Goal: Information Seeking & Learning: Learn about a topic

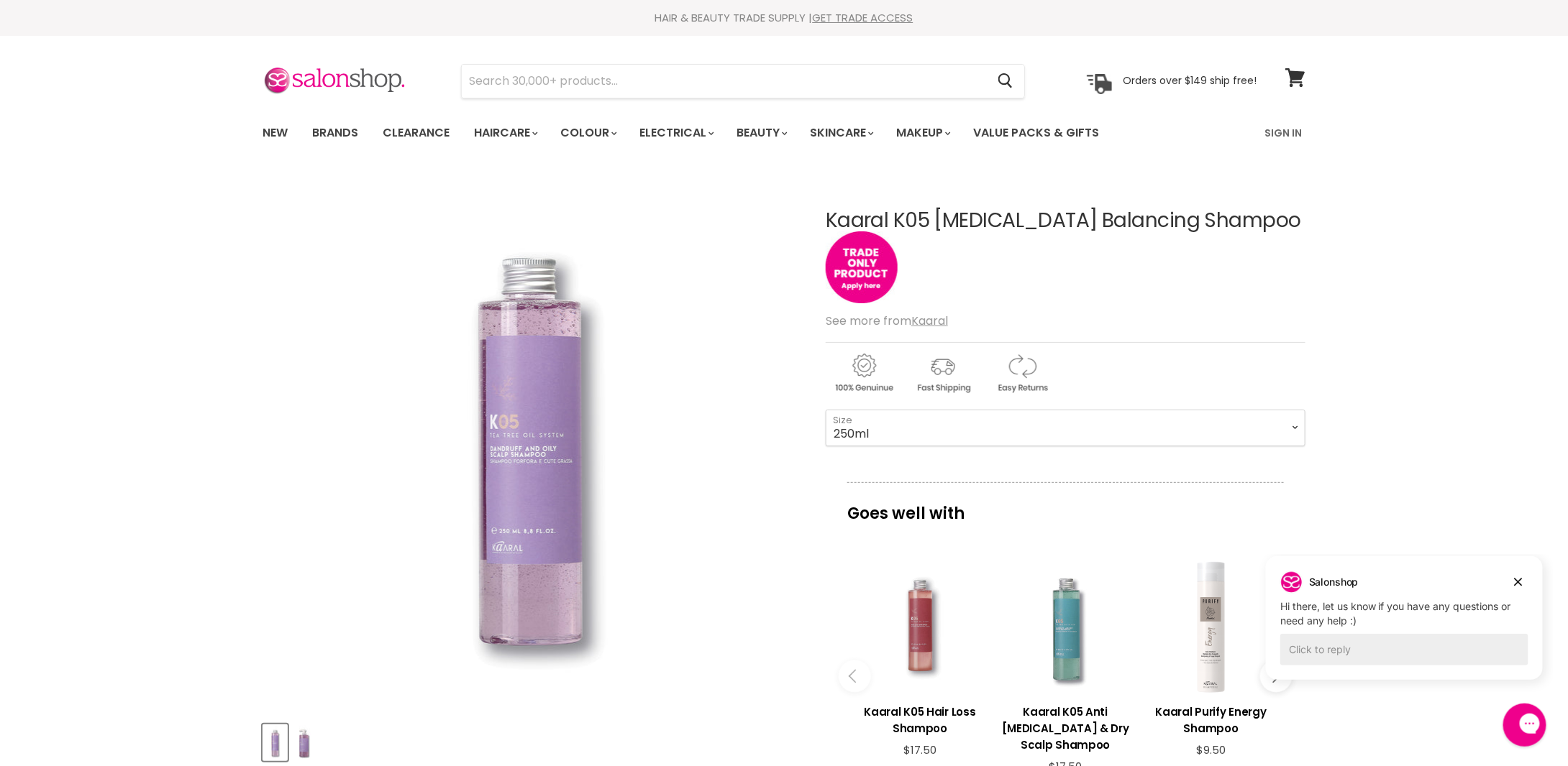
drag, startPoint x: 1519, startPoint y: 583, endPoint x: 2765, endPoint y: 1132, distance: 1361.6
click at [1519, 583] on icon "Dismiss campaign" at bounding box center [1517, 582] width 8 height 8
drag, startPoint x: 828, startPoint y: 220, endPoint x: 1207, endPoint y: 216, distance: 379.0
click at [1207, 216] on h1 "Kaaral K05 [MEDICAL_DATA] Balancing Shampoo" at bounding box center [1065, 221] width 480 height 22
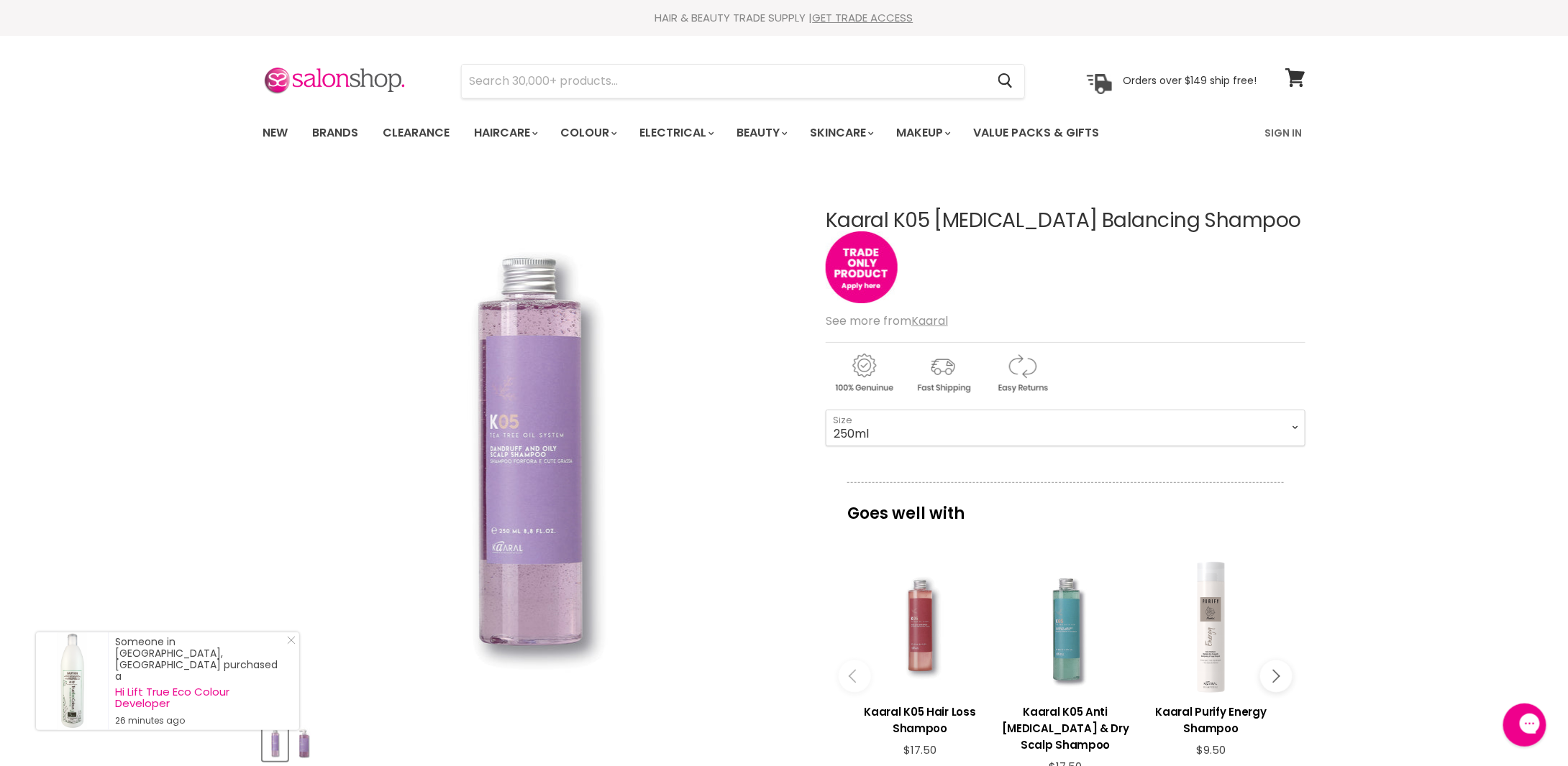
drag, startPoint x: 1171, startPoint y: 221, endPoint x: 1095, endPoint y: 221, distance: 76.0
click at [1095, 221] on h1 "Kaaral K05 [MEDICAL_DATA] Balancing Shampoo" at bounding box center [1065, 221] width 480 height 22
click at [977, 222] on h1 "Kaaral K05 [MEDICAL_DATA] Balancing Shampoo" at bounding box center [1065, 221] width 480 height 22
drag, startPoint x: 827, startPoint y: 220, endPoint x: 1106, endPoint y: 220, distance: 279.0
click at [1106, 220] on h1 "Kaaral K05 [MEDICAL_DATA] Balancing Shampoo" at bounding box center [1065, 221] width 480 height 22
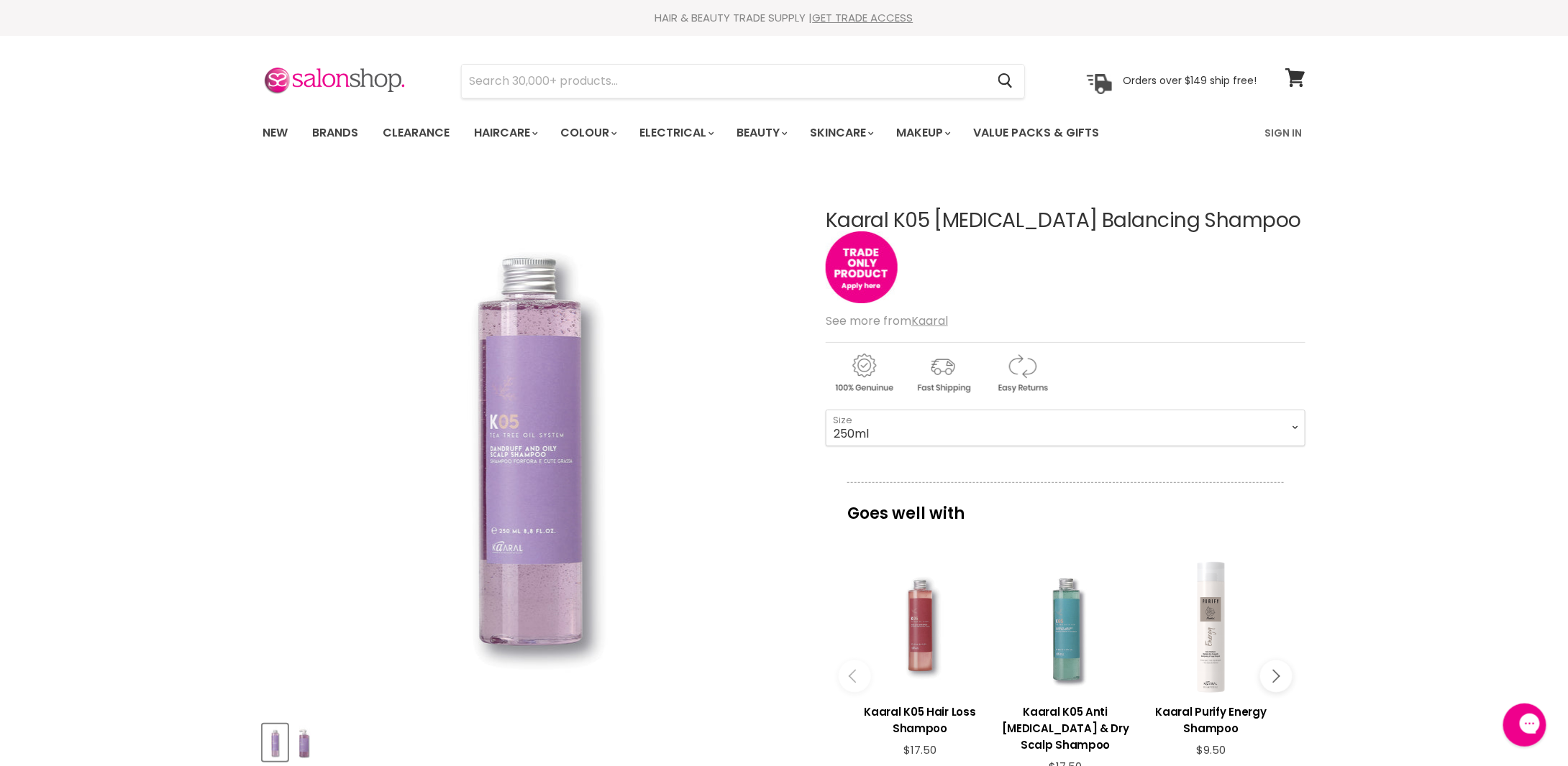
copy h1 "Kaaral K05 Sebum Balancing"
click at [591, 84] on input "Search" at bounding box center [724, 81] width 525 height 33
paste input "Kaaral K05 Sebum Balancing"
type input "Kaaral K05 Sebum Balancing"
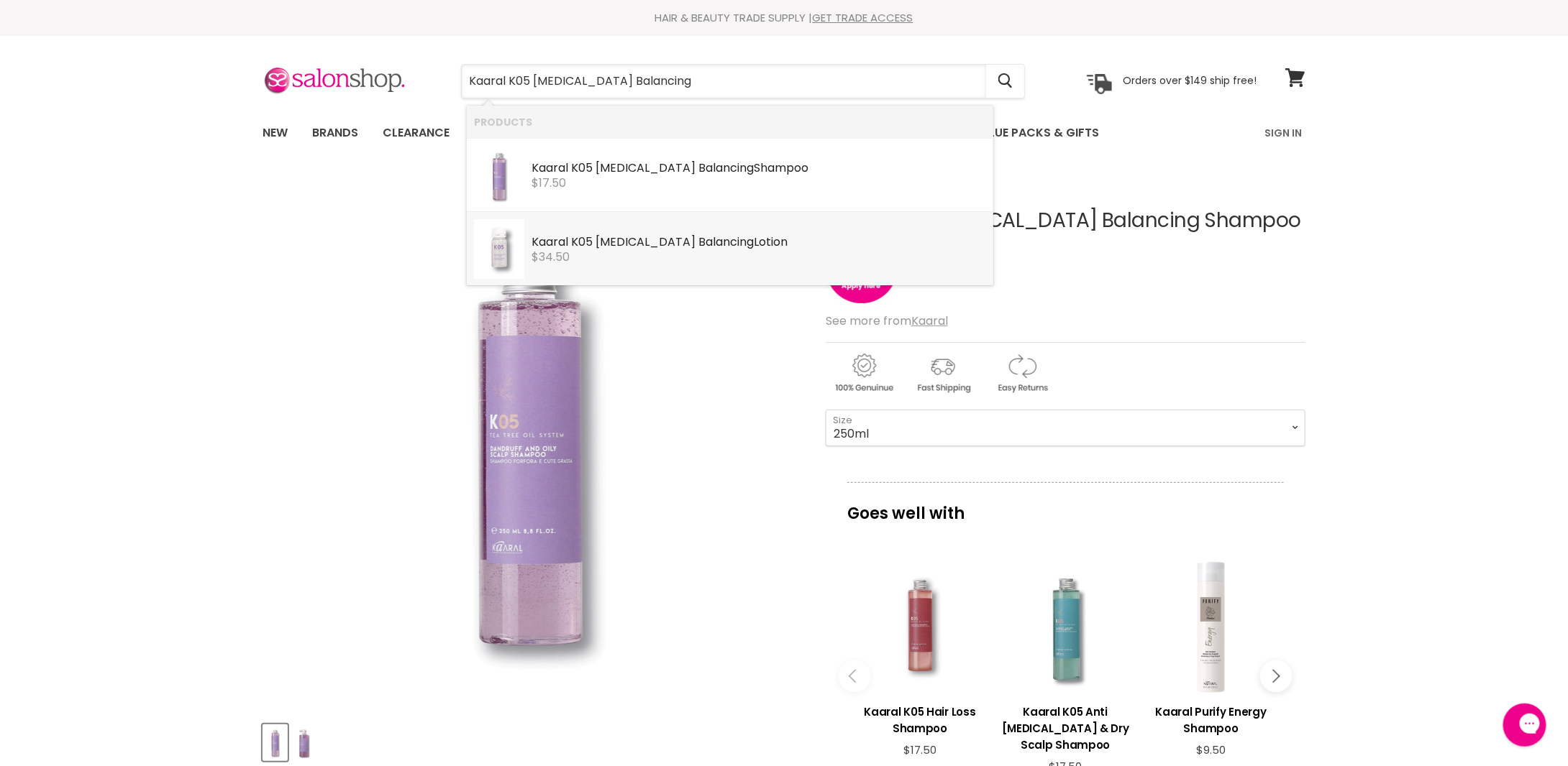
click at [591, 245] on b "K05" at bounding box center [581, 242] width 21 height 17
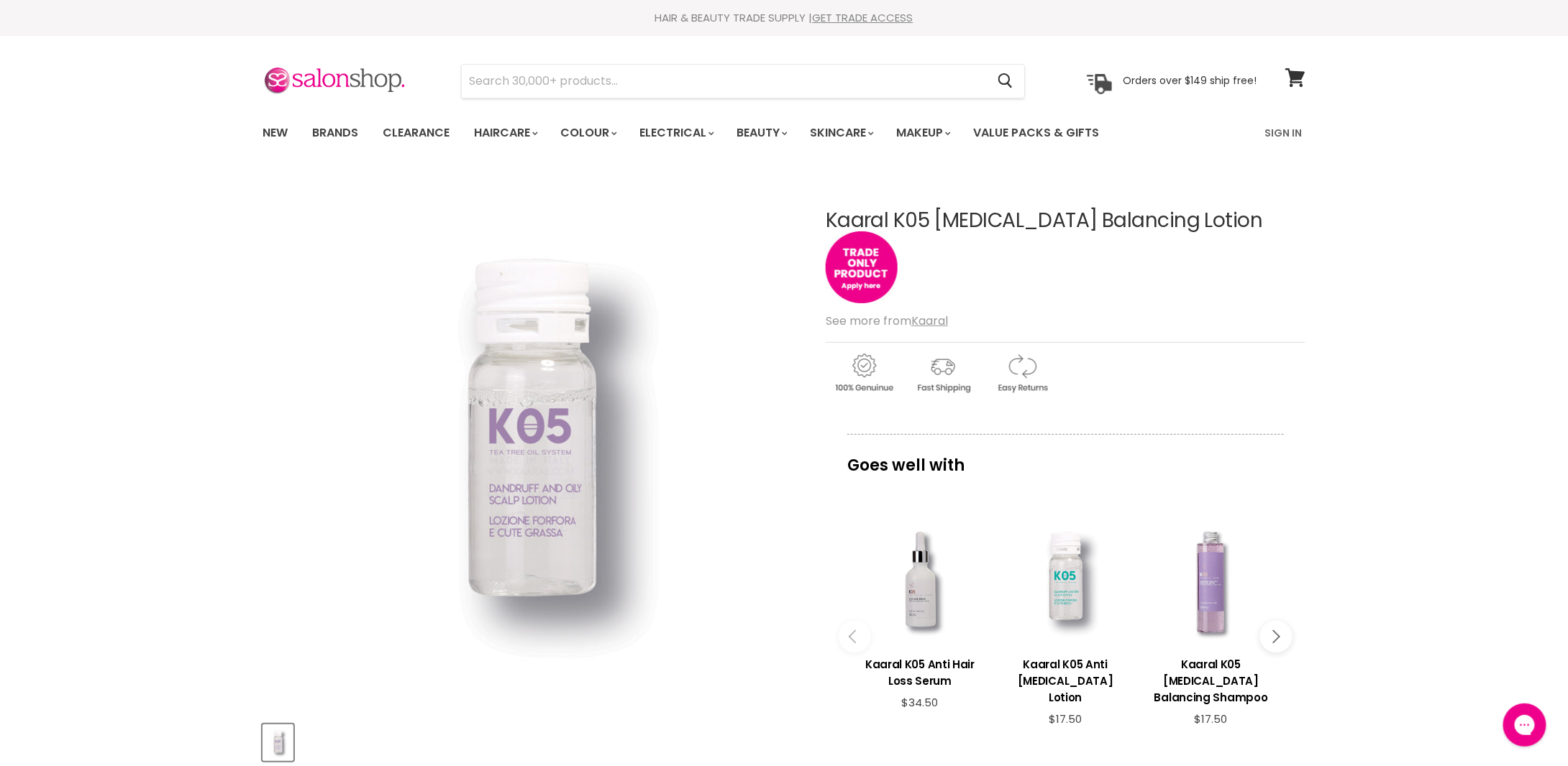
click at [1121, 214] on h1 "Kaaral K05 [MEDICAL_DATA] Balancing Lotion" at bounding box center [1065, 221] width 480 height 22
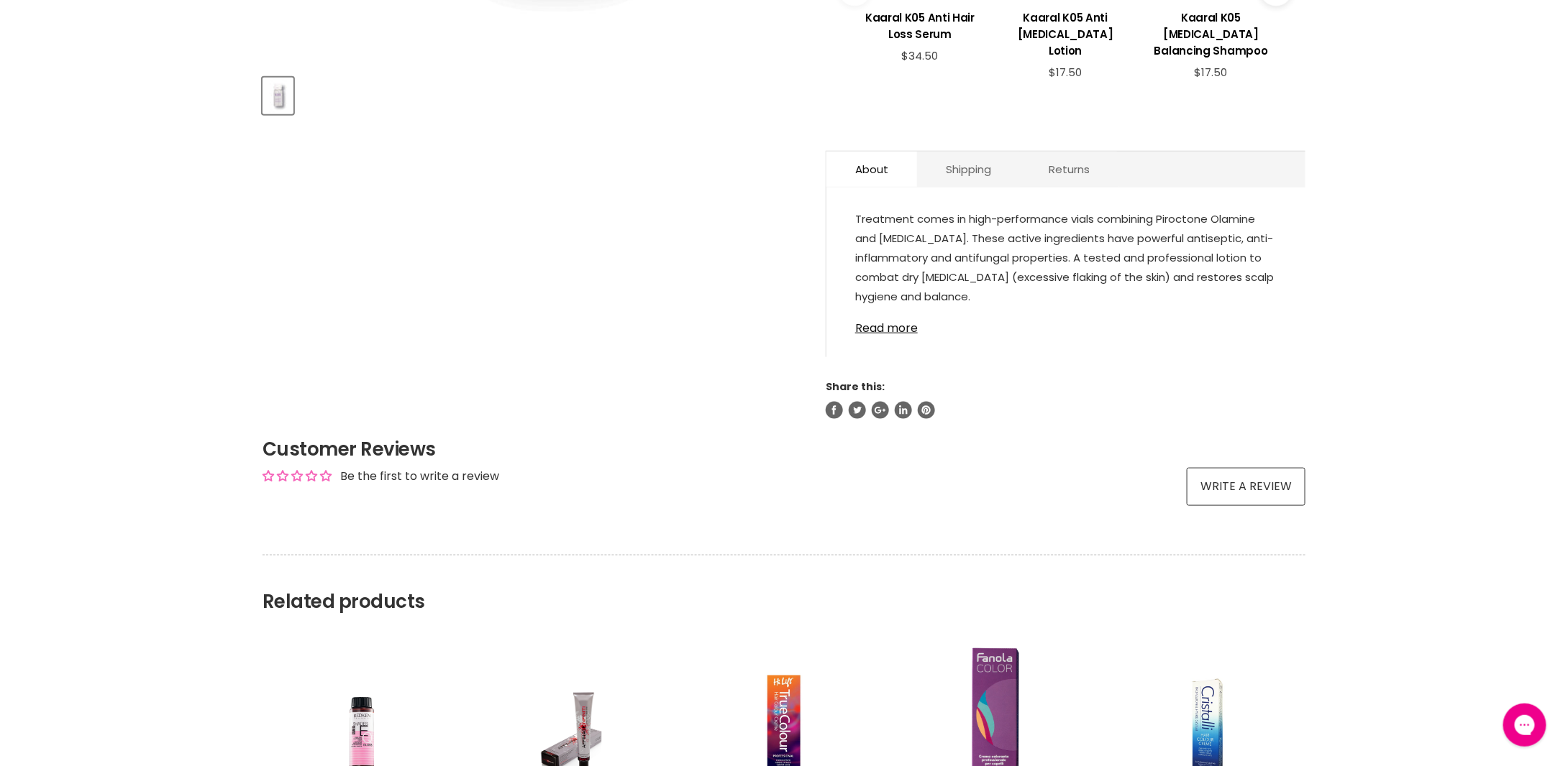
scroll to position [575, 0]
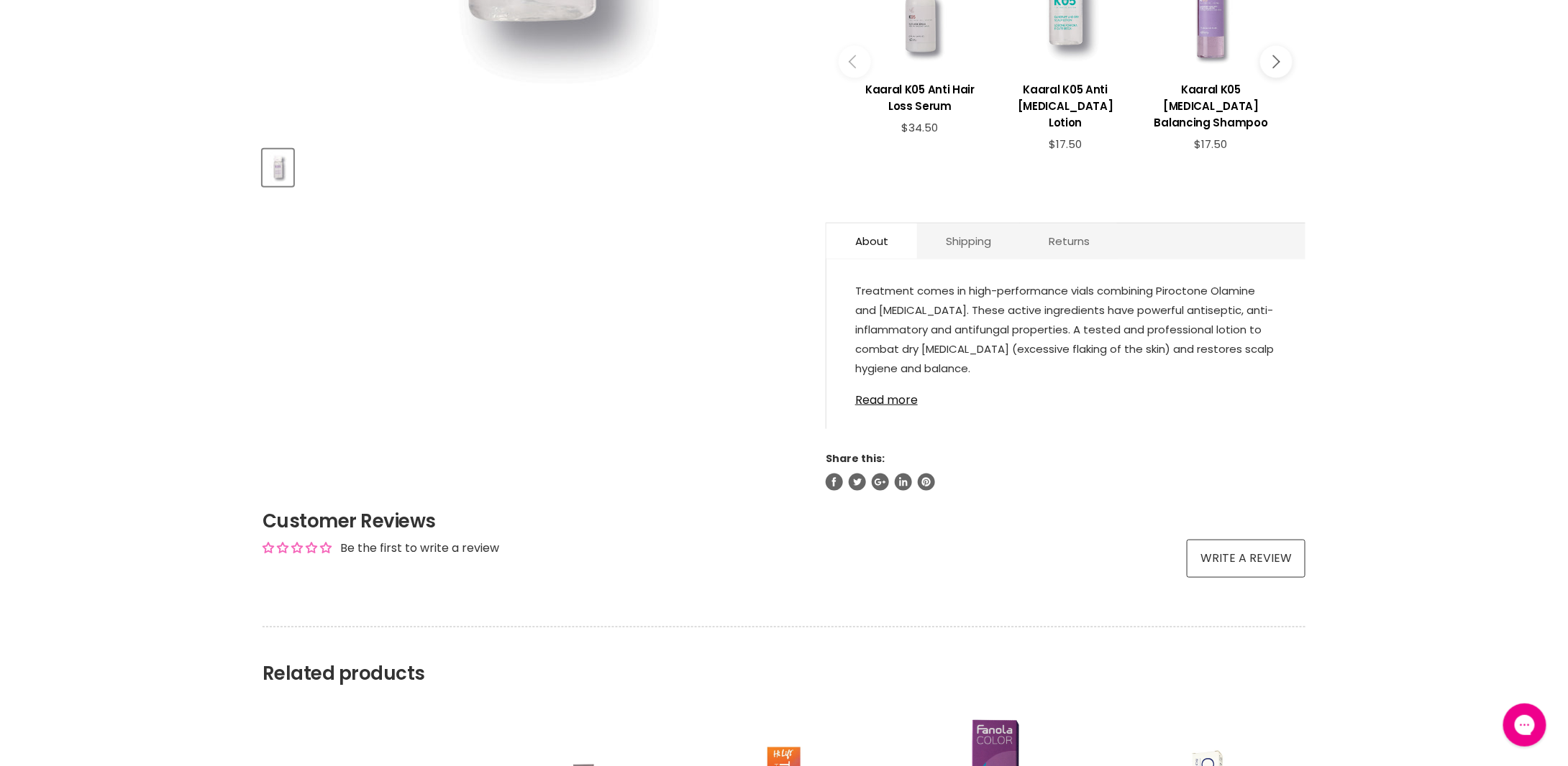
click at [893, 388] on link "Read more" at bounding box center [1066, 396] width 422 height 21
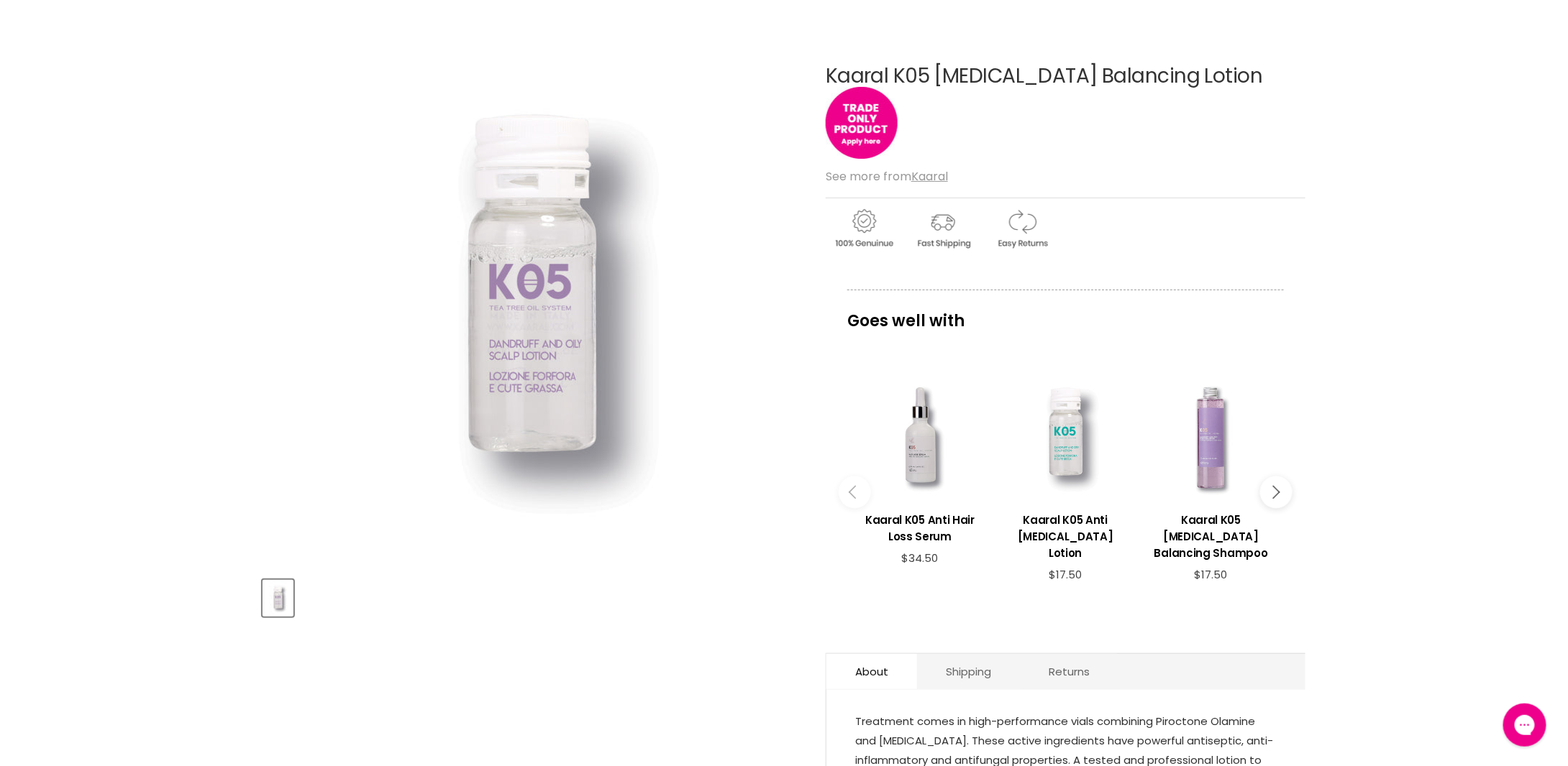
scroll to position [144, 0]
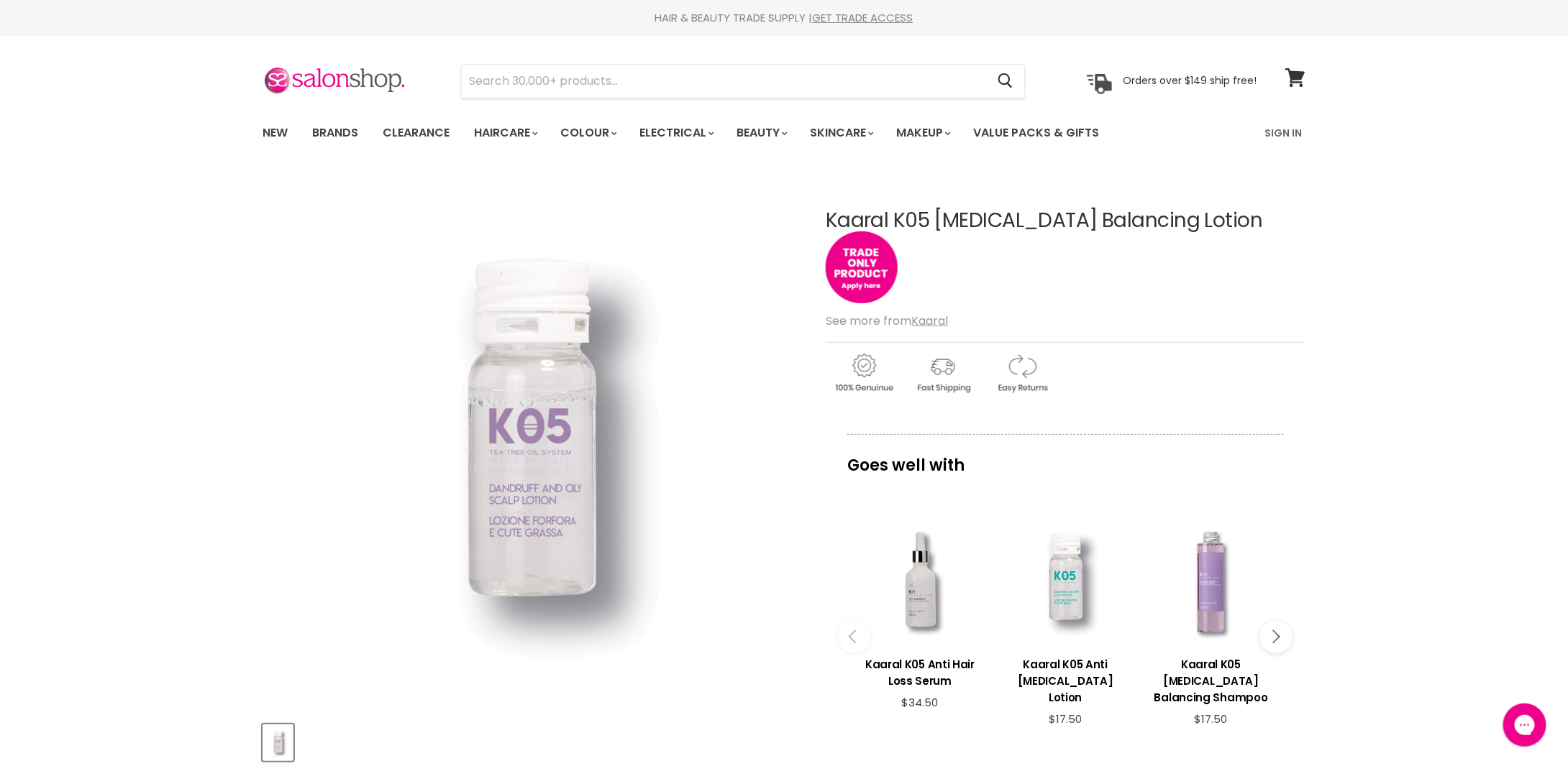
drag, startPoint x: 1163, startPoint y: 219, endPoint x: 821, endPoint y: 211, distance: 342.1
click at [821, 211] on article "Click or scroll to zoom Tap or pinch to zoom Kaaral K05 Sebum Balancing Lotion …" at bounding box center [783, 620] width 1043 height 892
copy div "Kaaral K05 [MEDICAL_DATA] Balancing Lotion"
click at [326, 87] on img at bounding box center [334, 81] width 144 height 30
